Goal: Task Accomplishment & Management: Use online tool/utility

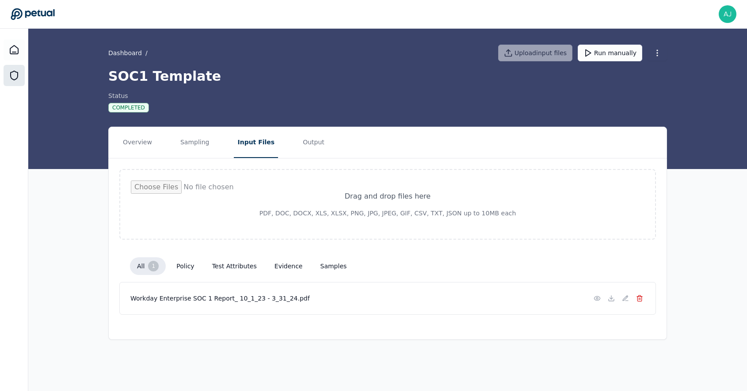
click at [643, 298] on button at bounding box center [639, 298] width 11 height 11
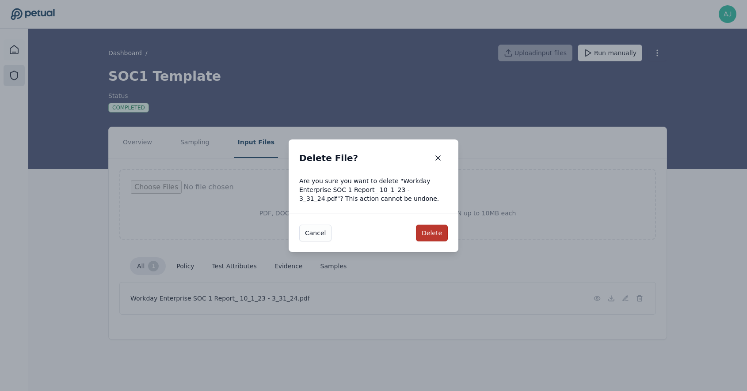
click at [433, 237] on button "Delete" at bounding box center [432, 233] width 32 height 17
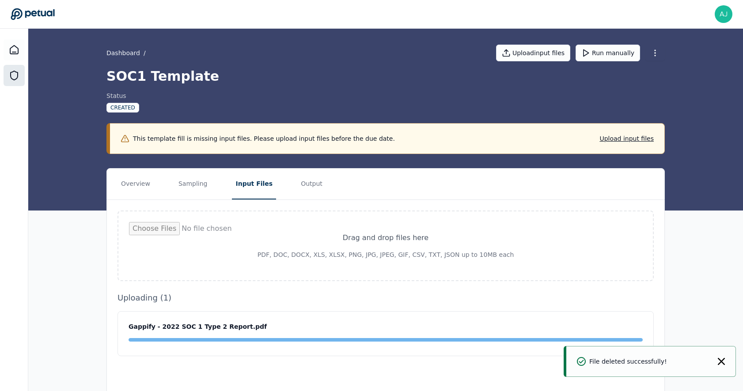
click at [699, 214] on div "Overview Sampling Input Files Output Drag and drop files here PDF, DOC, DOCX, X…" at bounding box center [385, 336] width 715 height 337
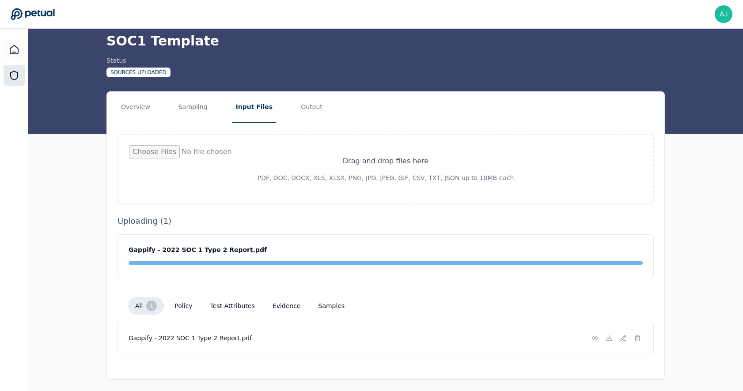
scroll to position [38, 0]
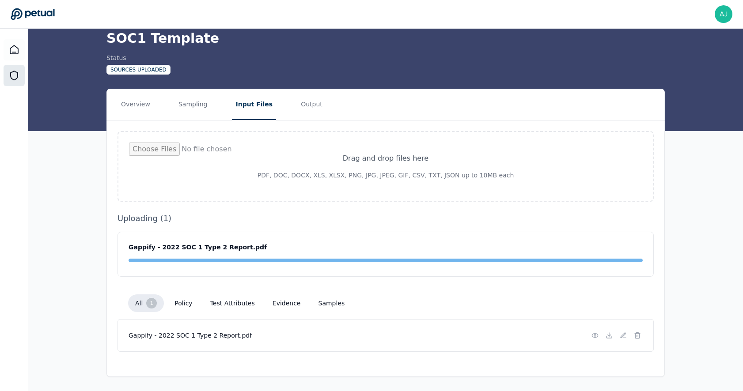
click at [186, 303] on button "policy" at bounding box center [183, 304] width 32 height 16
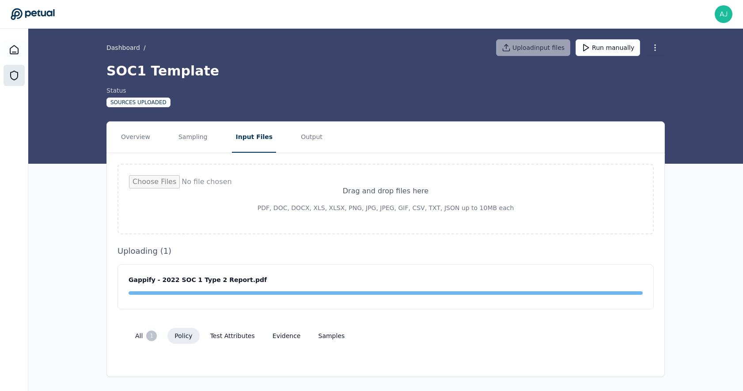
scroll to position [5, 0]
click at [238, 336] on button "test attributes" at bounding box center [232, 336] width 59 height 16
click at [292, 330] on button "evidence" at bounding box center [287, 336] width 42 height 16
click at [322, 338] on button "samples" at bounding box center [331, 336] width 41 height 16
click at [148, 343] on button "all 1" at bounding box center [146, 336] width 36 height 18
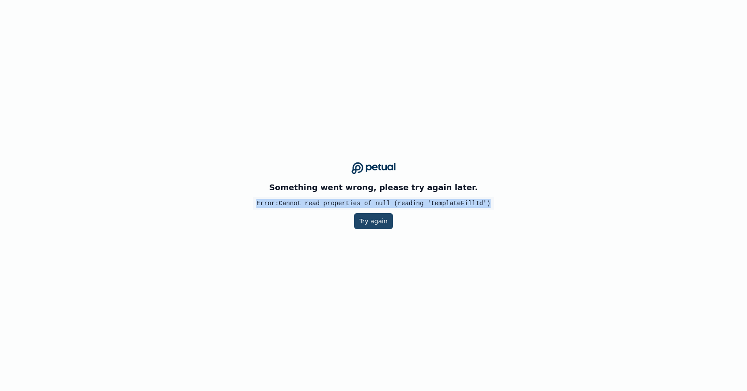
click at [366, 220] on button "Try again" at bounding box center [373, 221] width 39 height 16
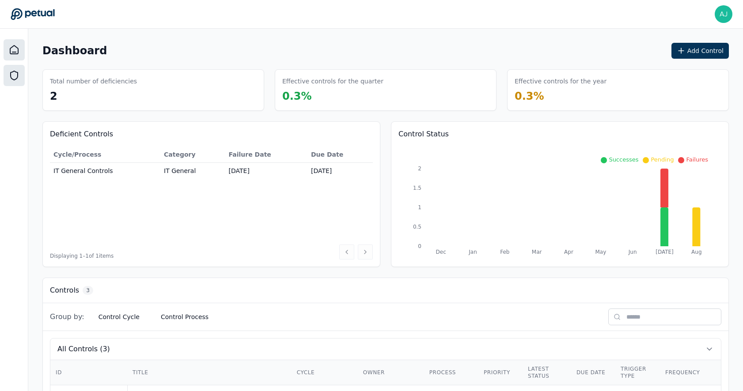
click at [17, 74] on icon at bounding box center [14, 75] width 7 height 9
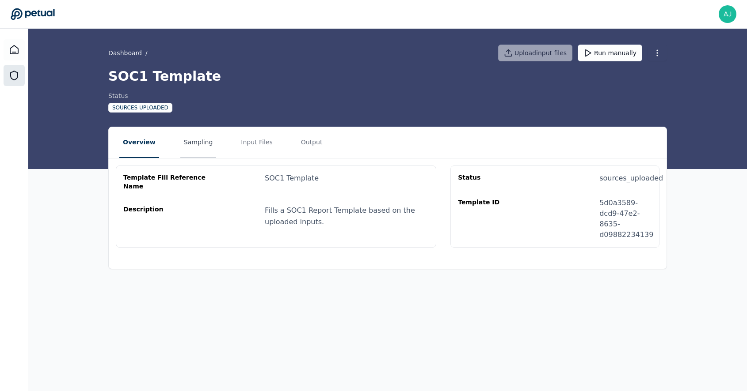
click at [192, 144] on button "Sampling" at bounding box center [198, 142] width 36 height 31
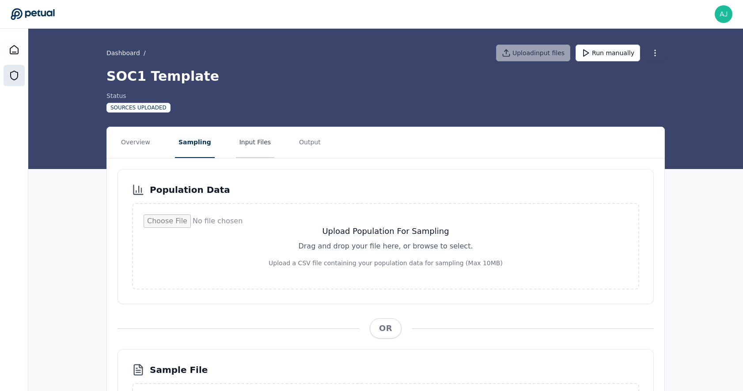
click at [246, 149] on button "Input Files" at bounding box center [255, 142] width 38 height 31
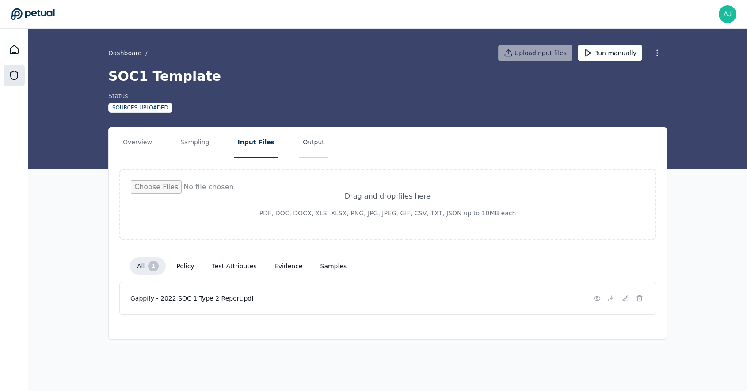
click at [307, 146] on button "Output" at bounding box center [313, 142] width 29 height 31
